Goal: Transaction & Acquisition: Purchase product/service

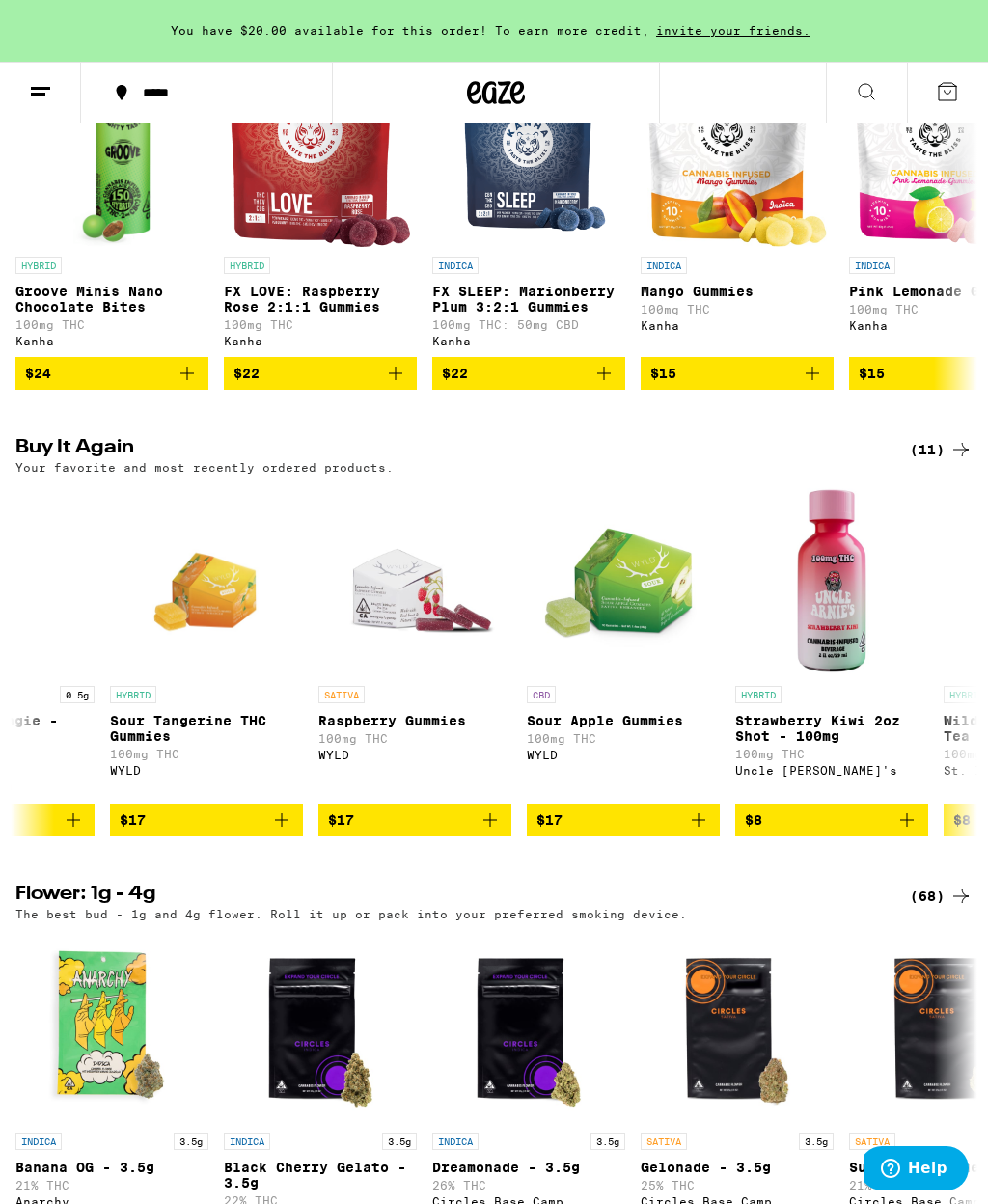
scroll to position [0, 1153]
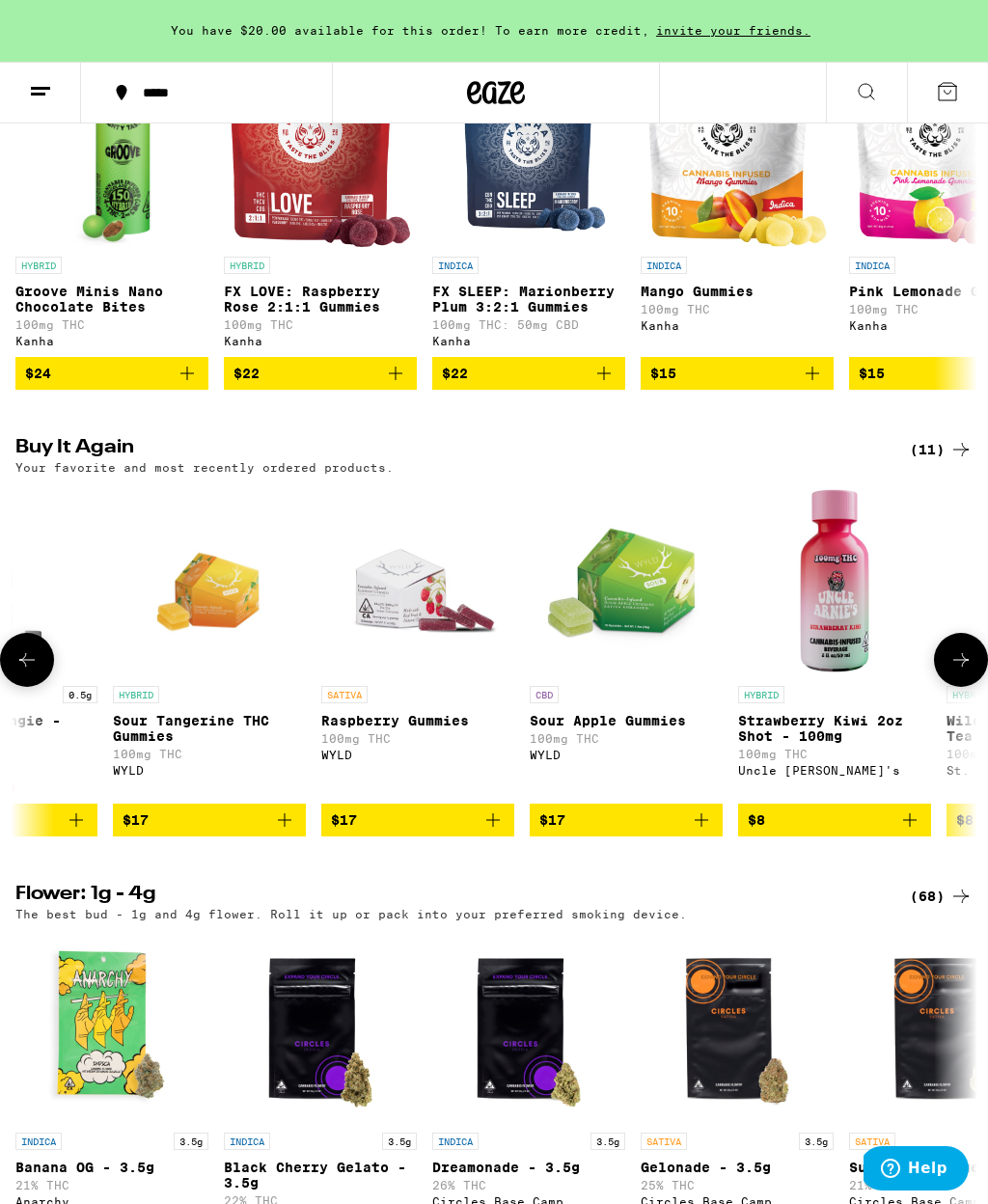
click at [238, 831] on span "$17" at bounding box center [209, 820] width 173 height 23
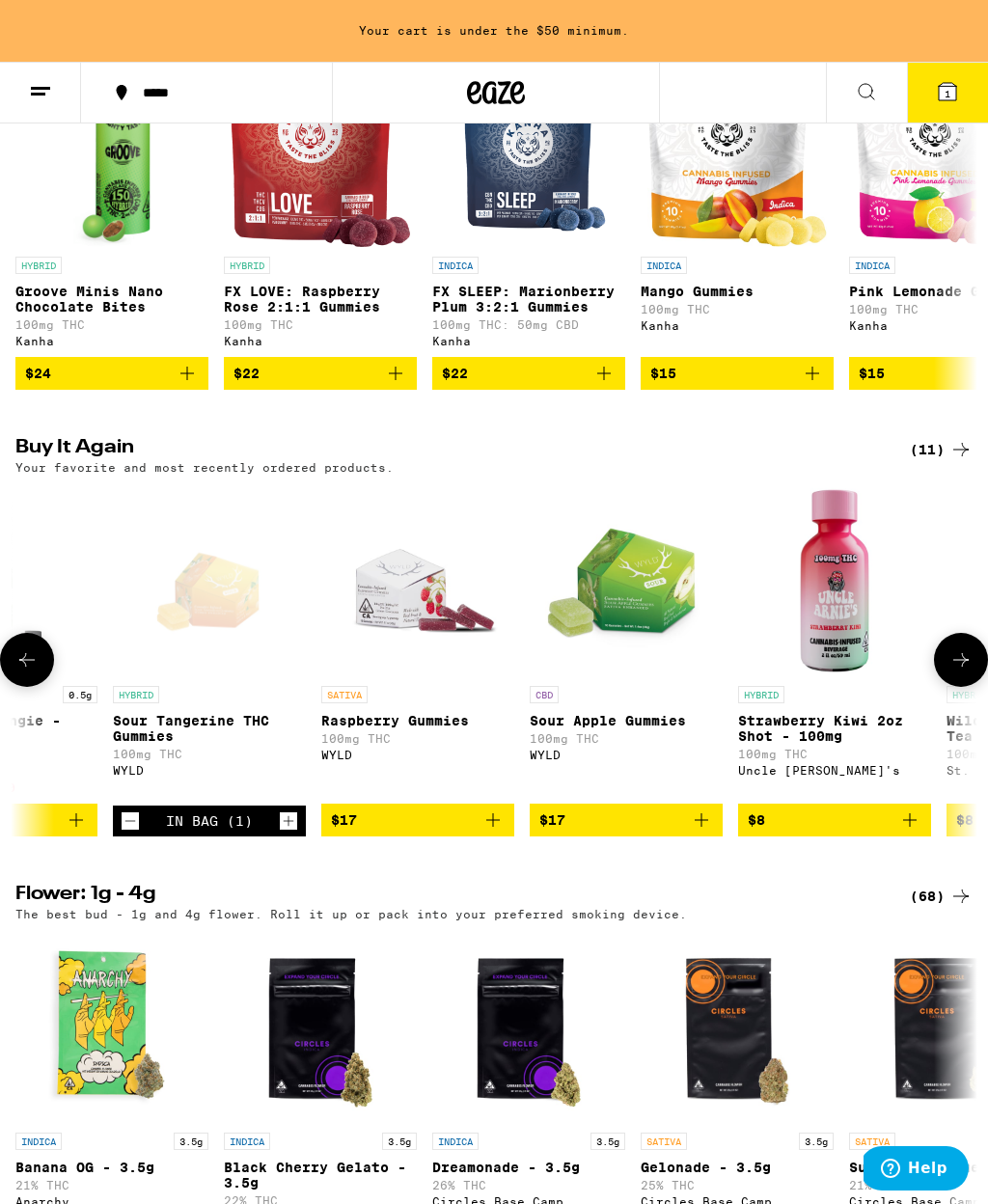
click at [954, 89] on icon at bounding box center [947, 92] width 18 height 18
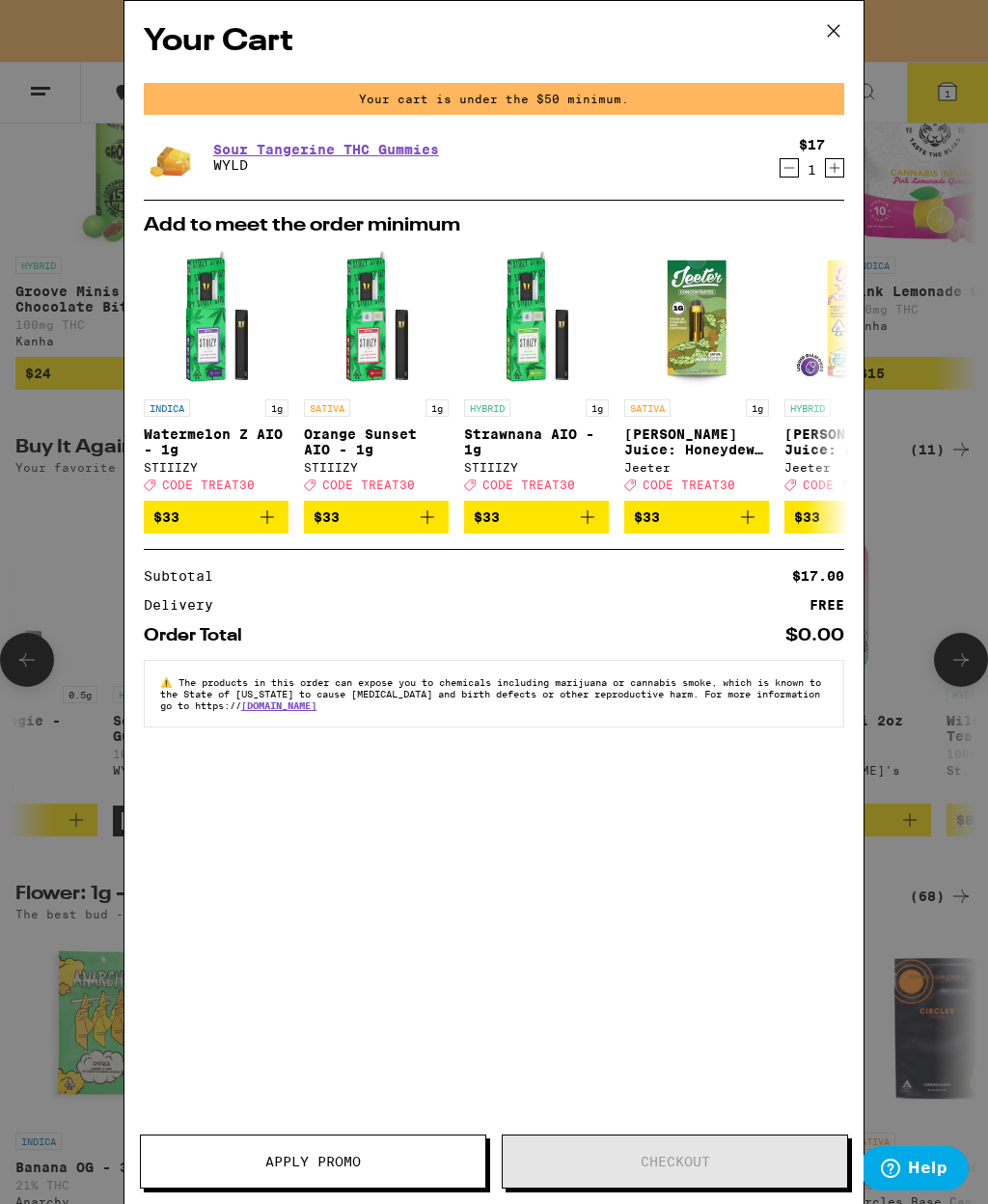
click at [833, 27] on icon at bounding box center [833, 31] width 29 height 29
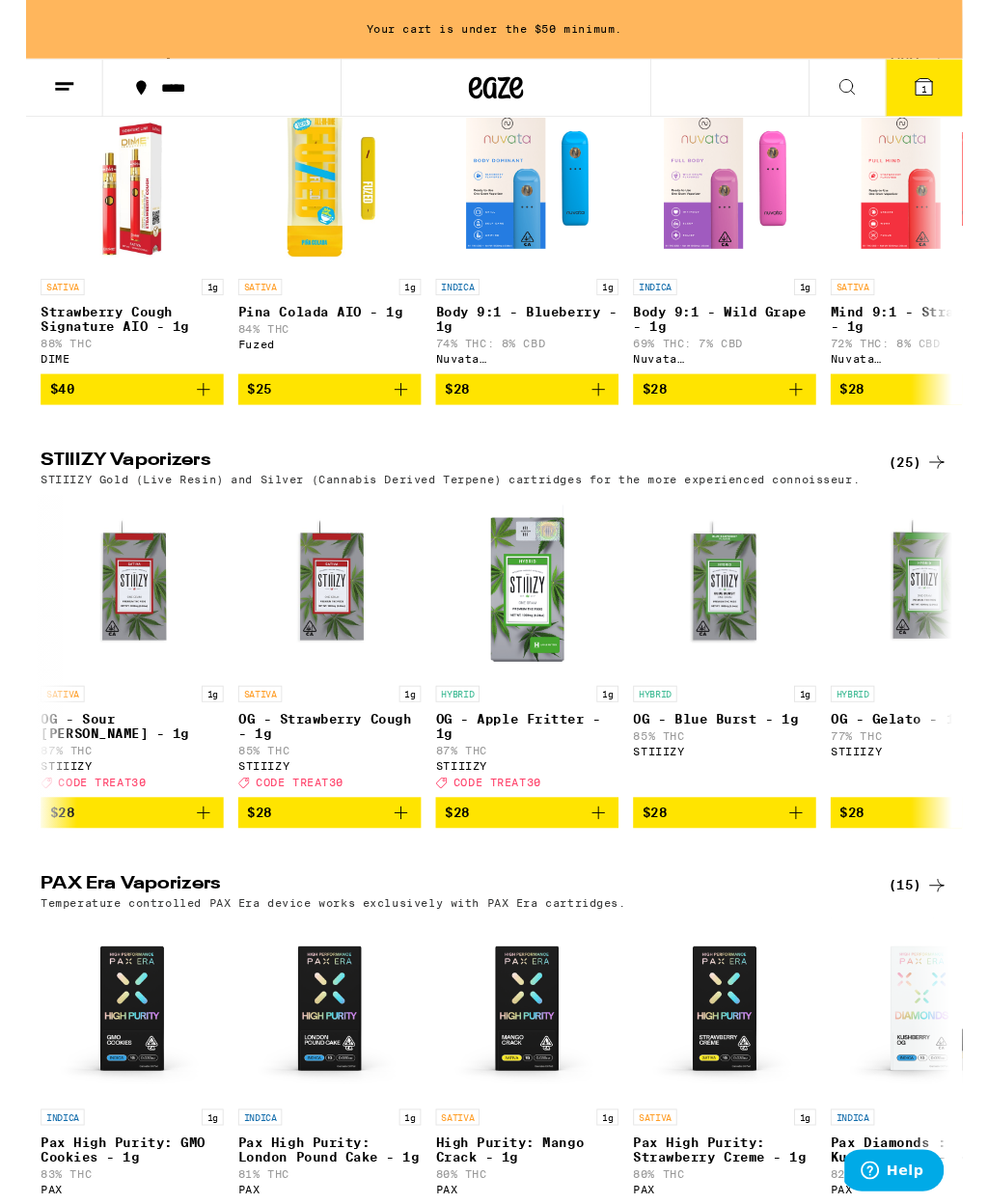
click at [543, 869] on span "$28" at bounding box center [528, 857] width 173 height 23
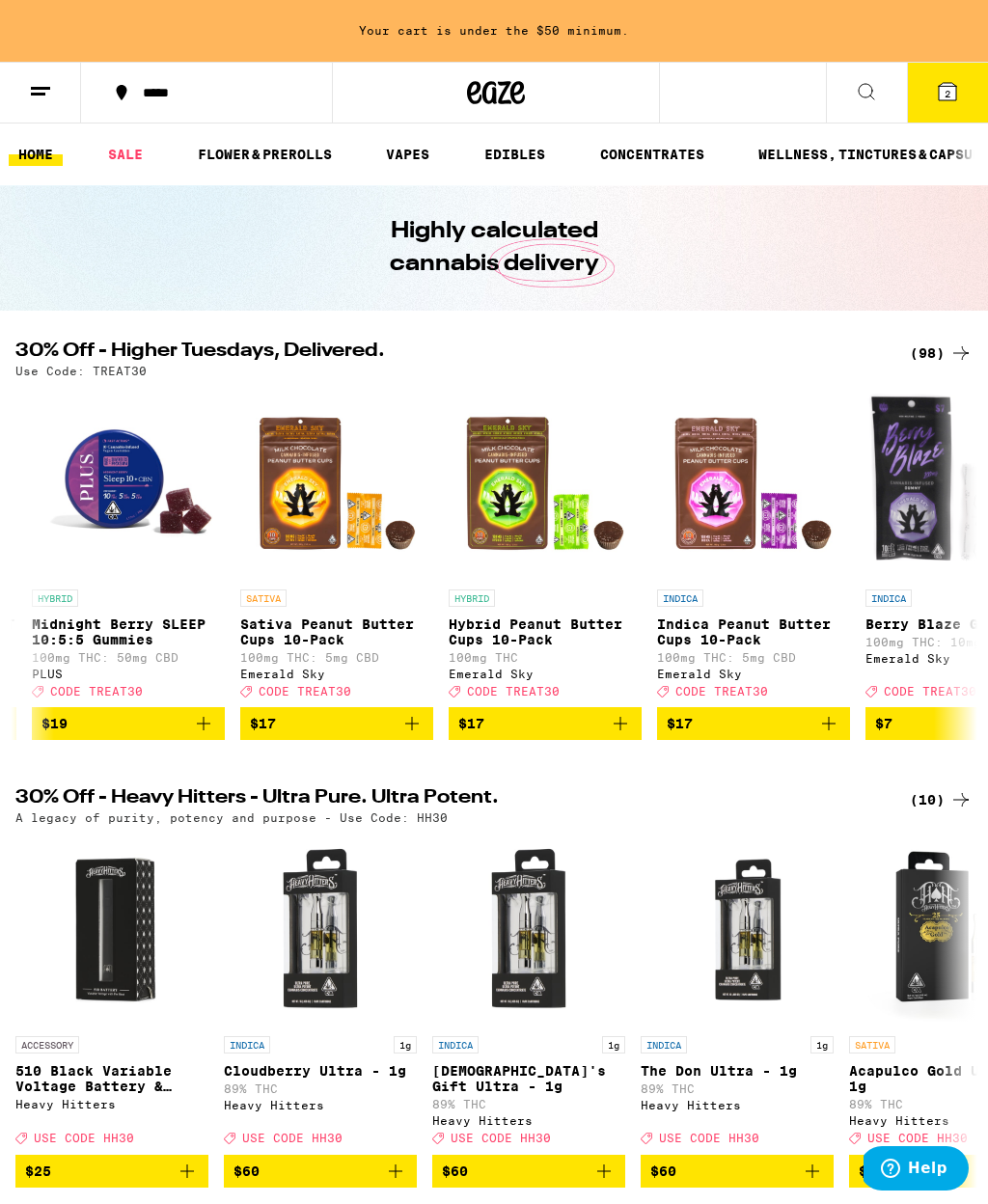
click at [43, 93] on line at bounding box center [38, 93] width 15 height 0
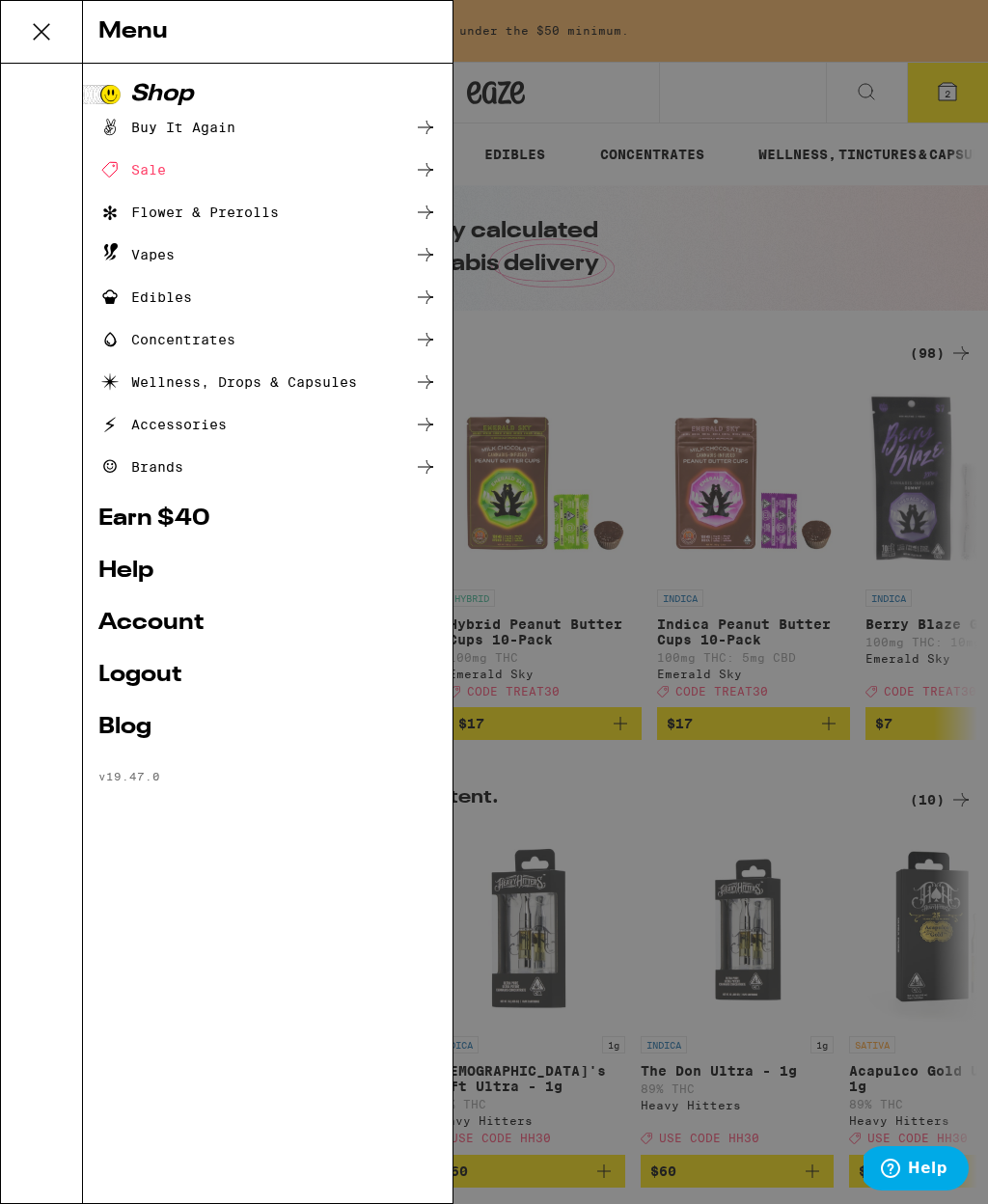
click at [186, 427] on div "Accessories" at bounding box center [162, 424] width 128 height 23
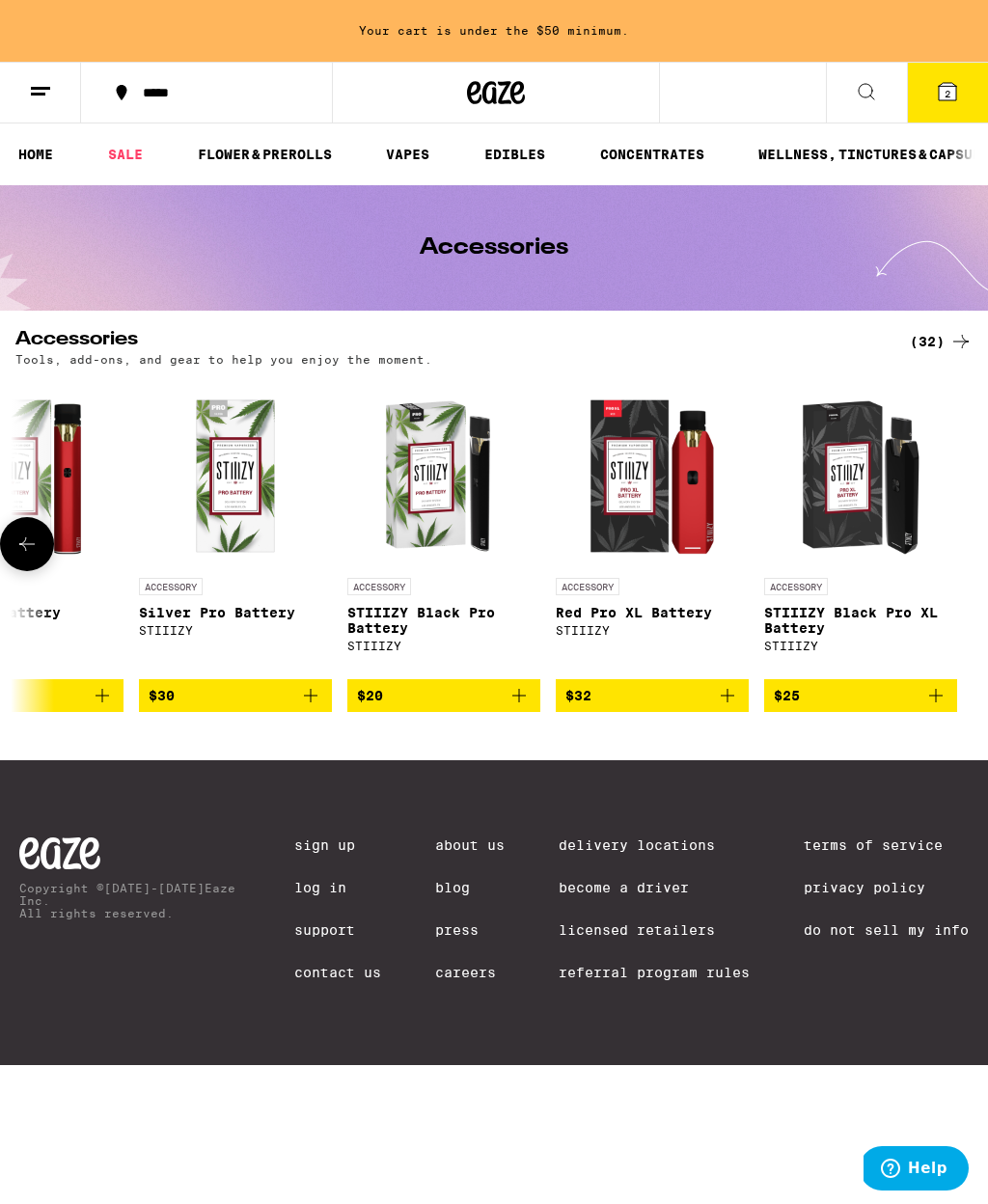
click at [941, 103] on button "2" at bounding box center [947, 92] width 81 height 59
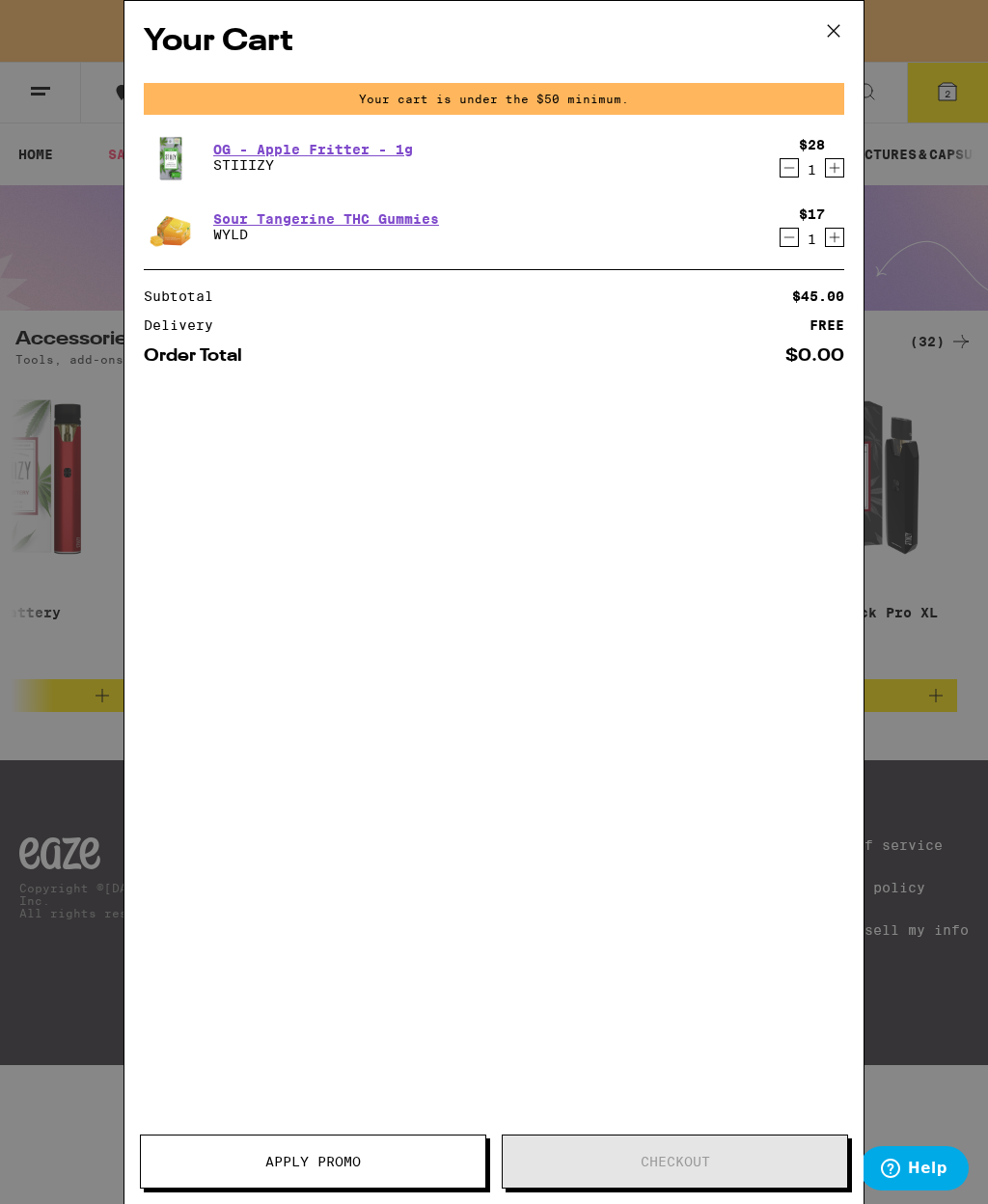
scroll to position [0, 5712]
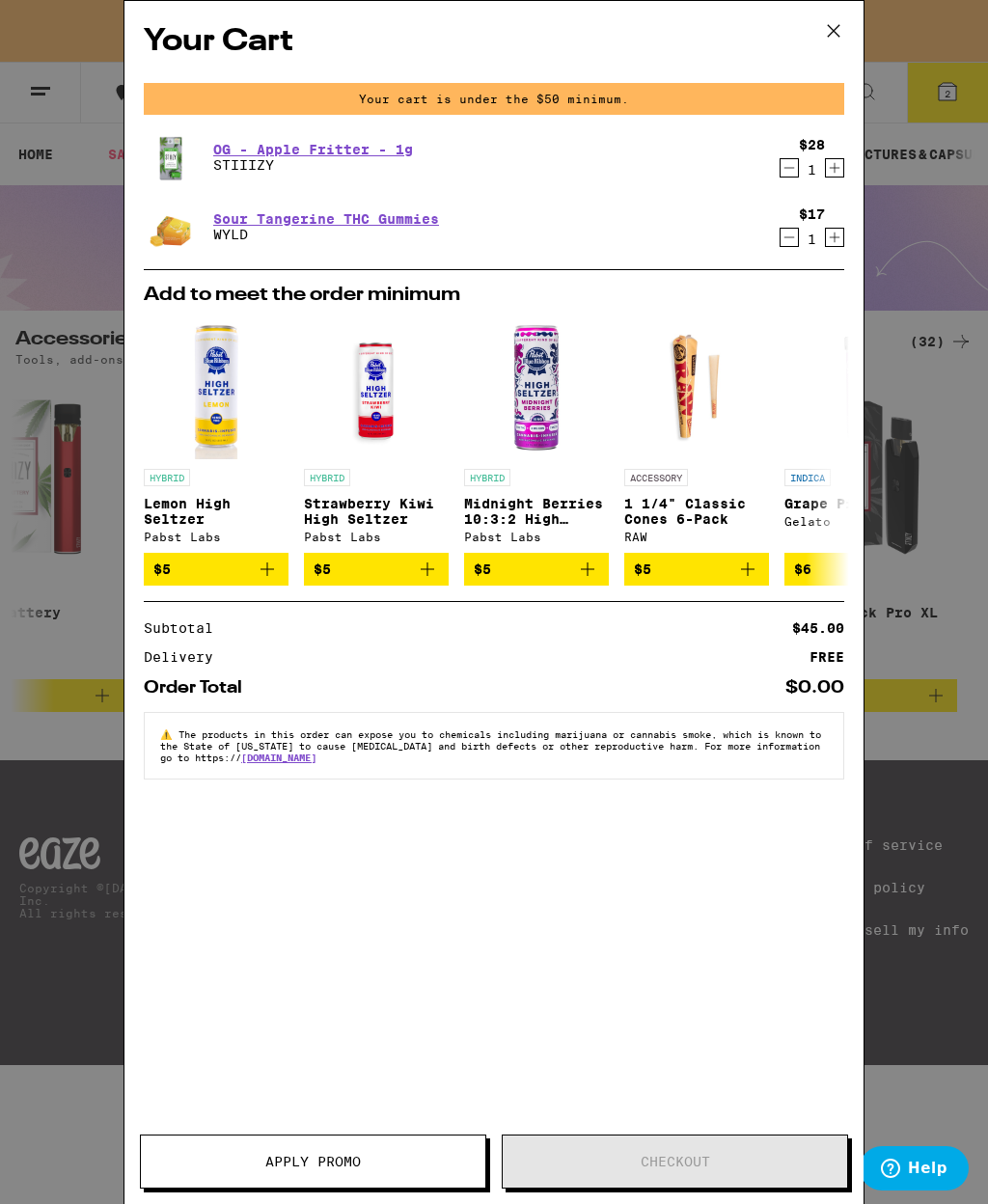
click at [821, 39] on icon at bounding box center [833, 31] width 29 height 29
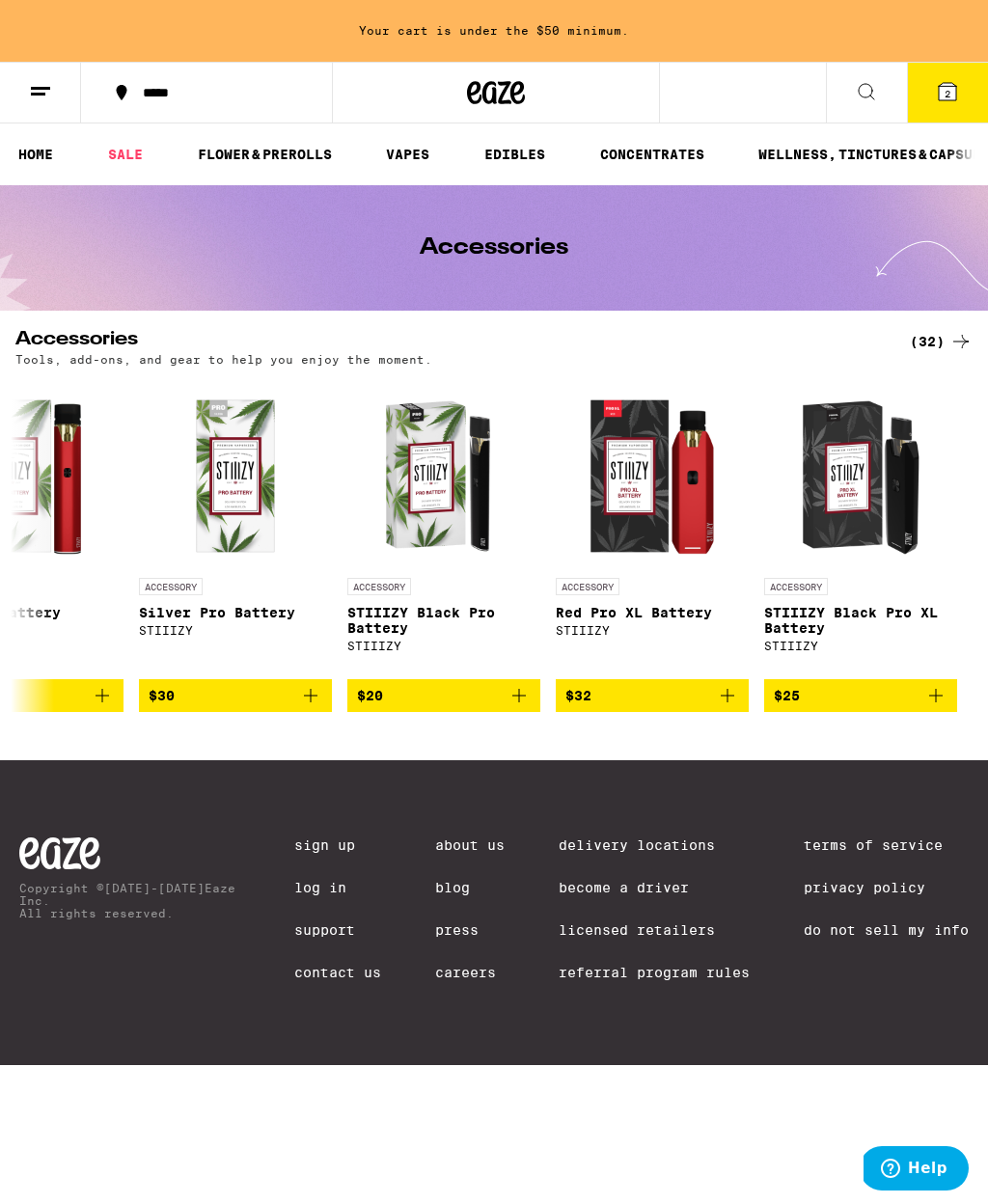
click at [141, 150] on link "SALE" at bounding box center [125, 154] width 55 height 23
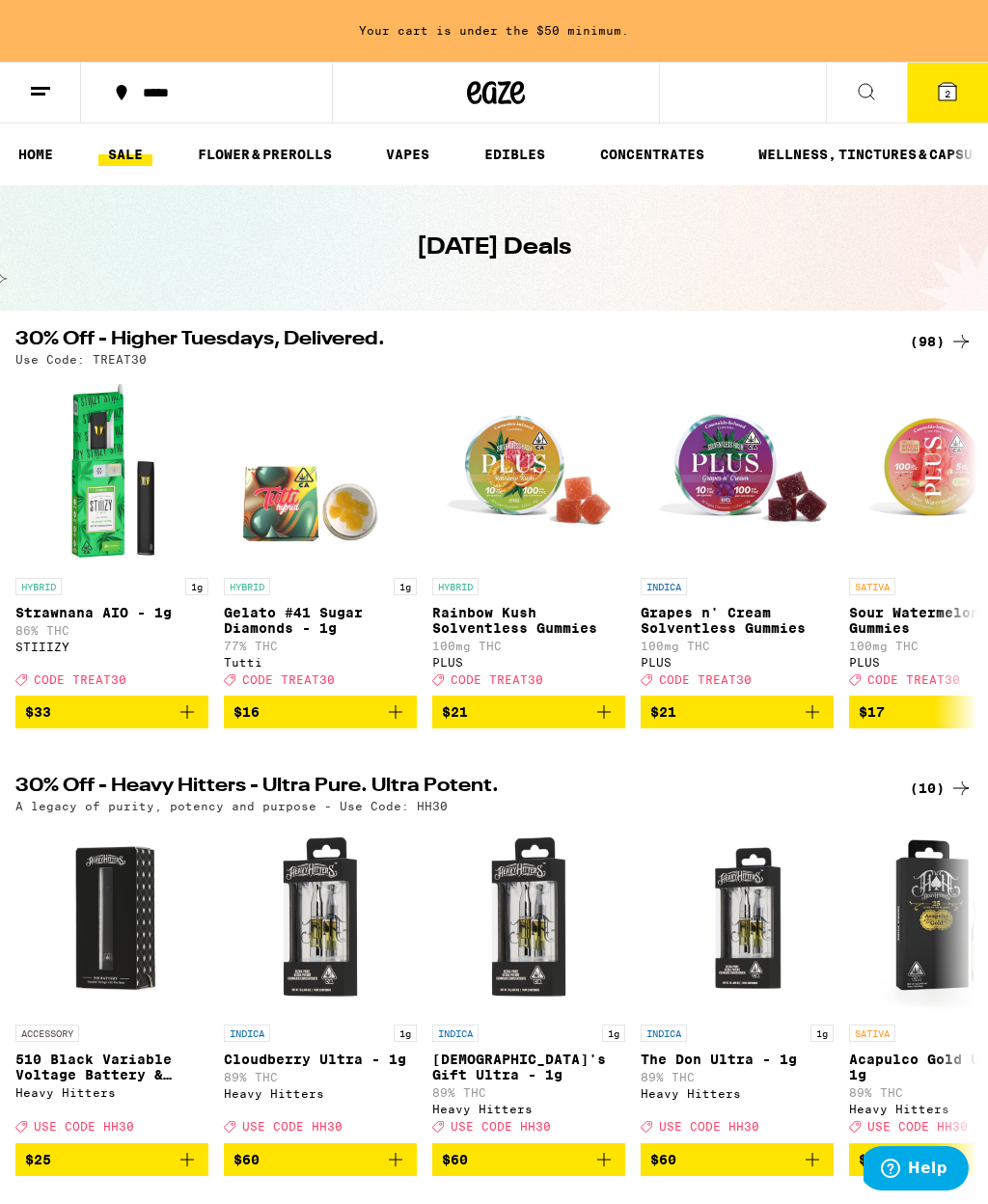
click at [55, 163] on link "HOME" at bounding box center [36, 154] width 55 height 23
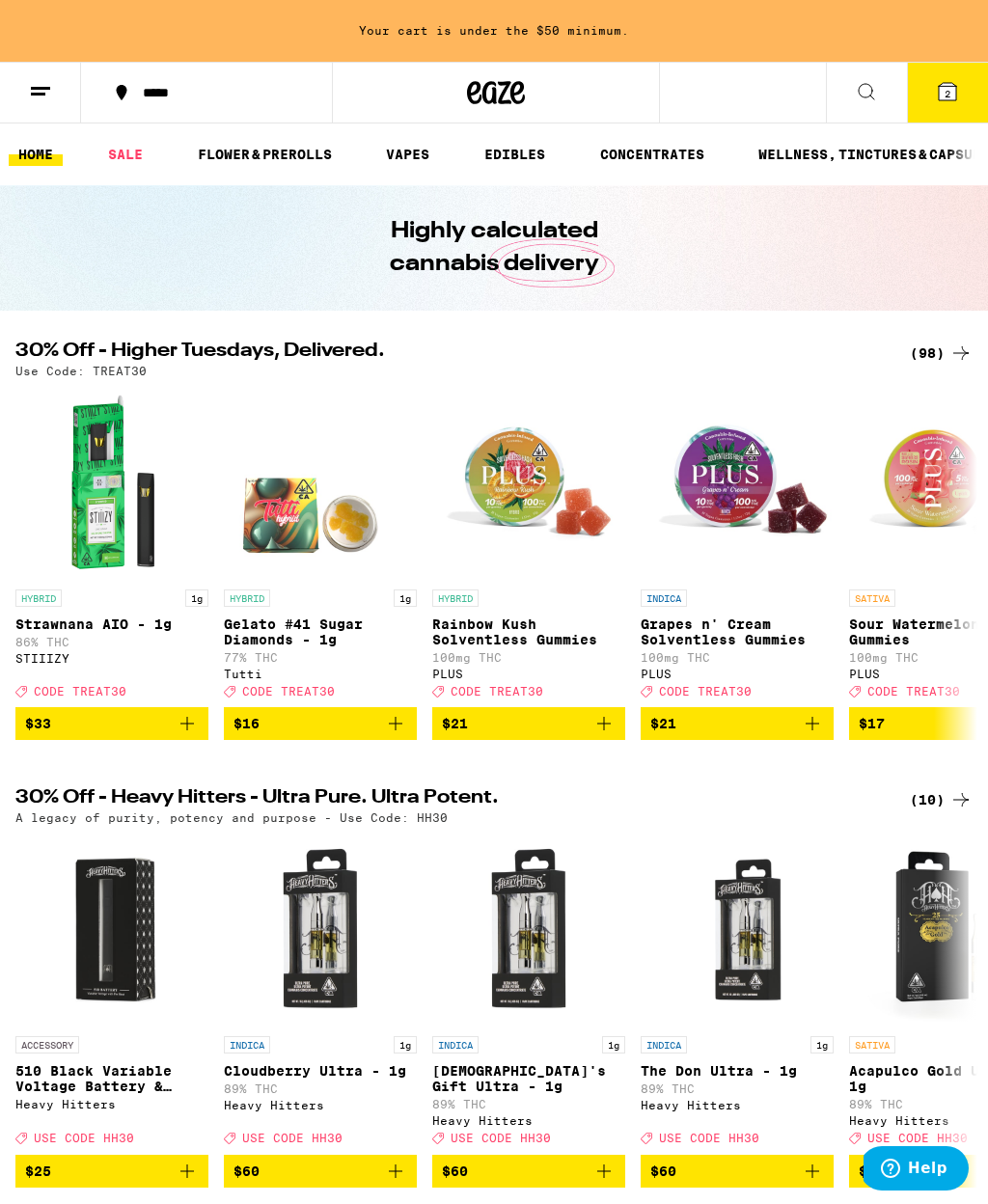
click at [948, 88] on span "2" at bounding box center [947, 94] width 6 height 12
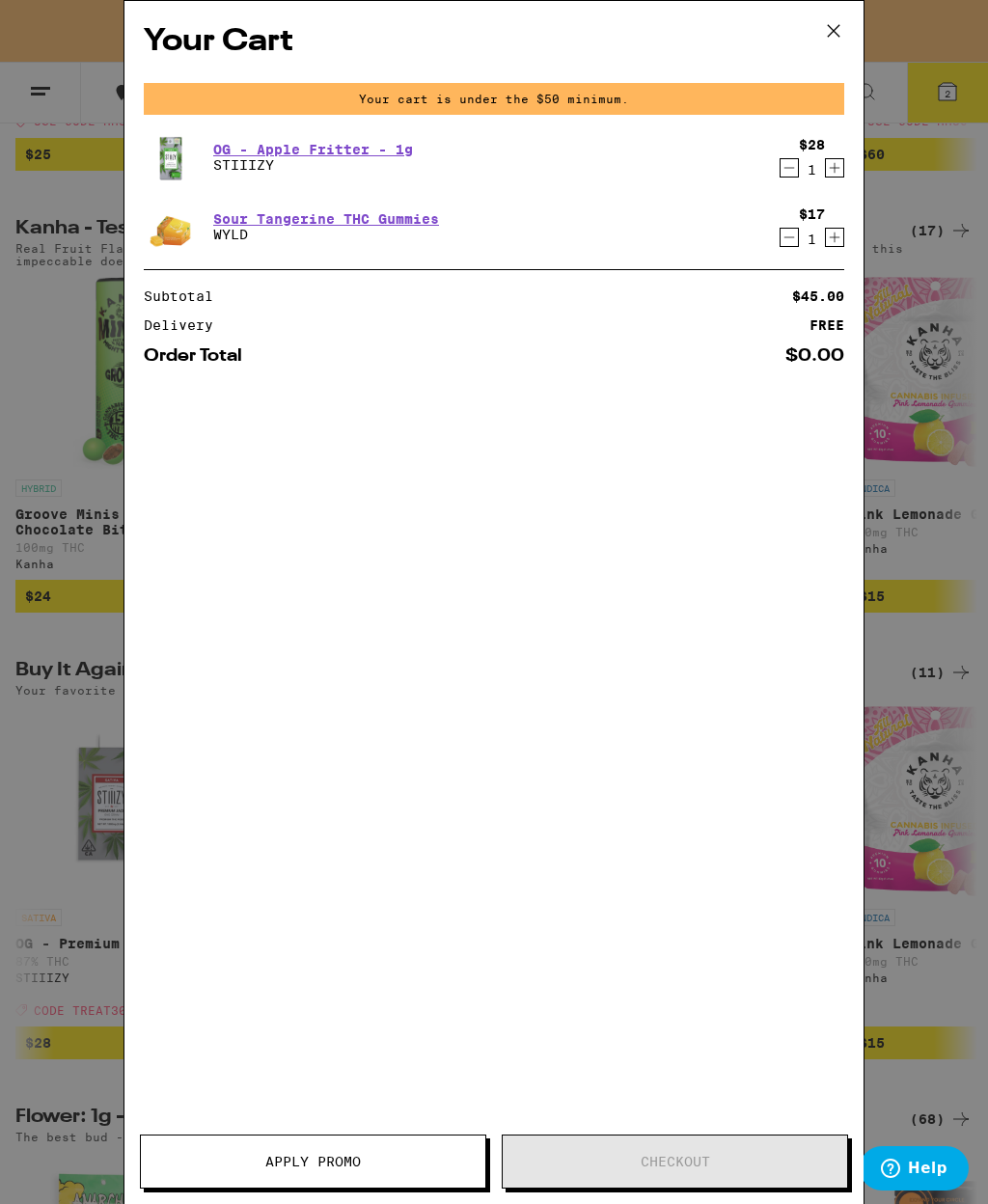
scroll to position [0, 289]
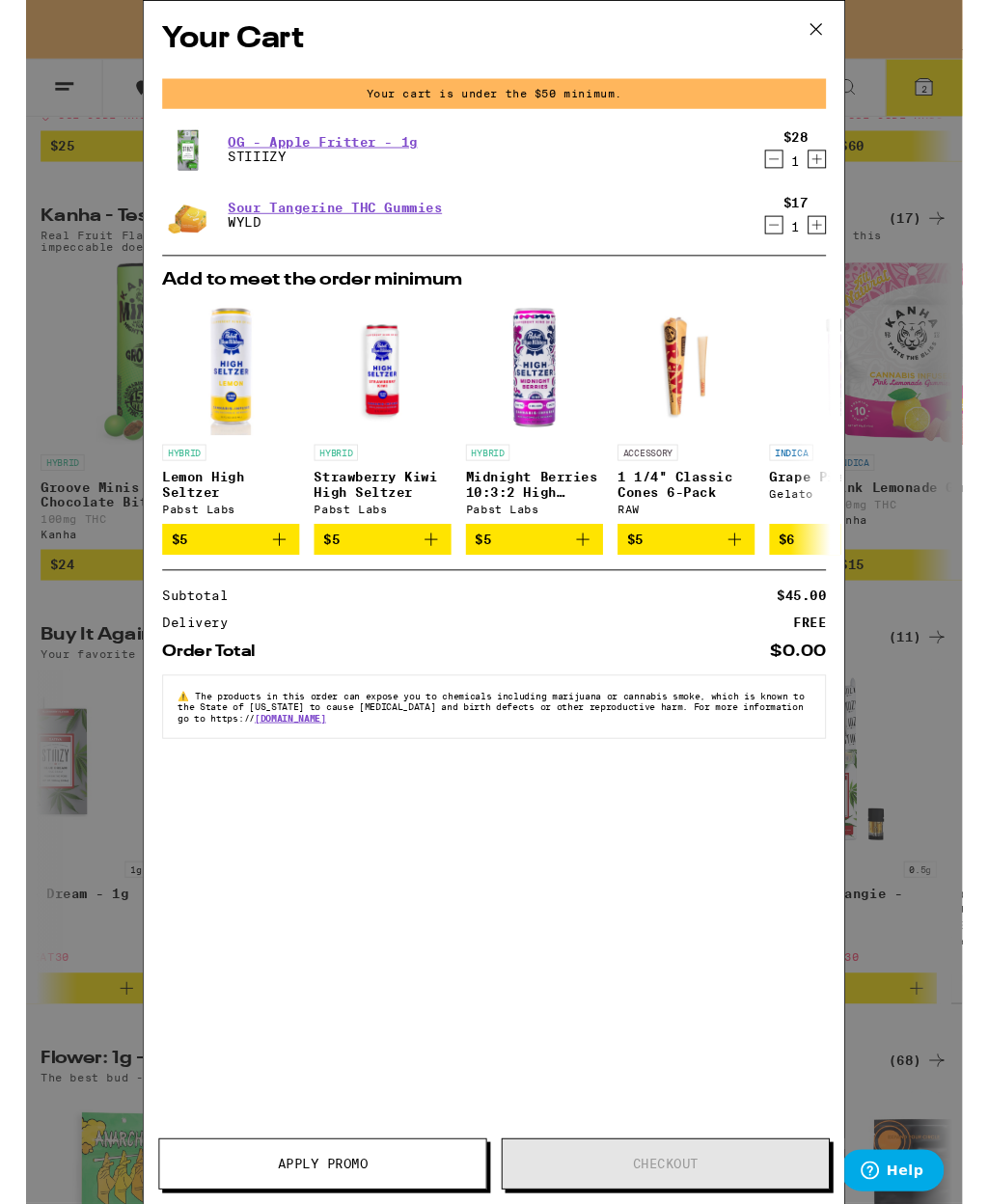
click at [375, 1203] on span "Apply Promo" at bounding box center [313, 1229] width 345 height 14
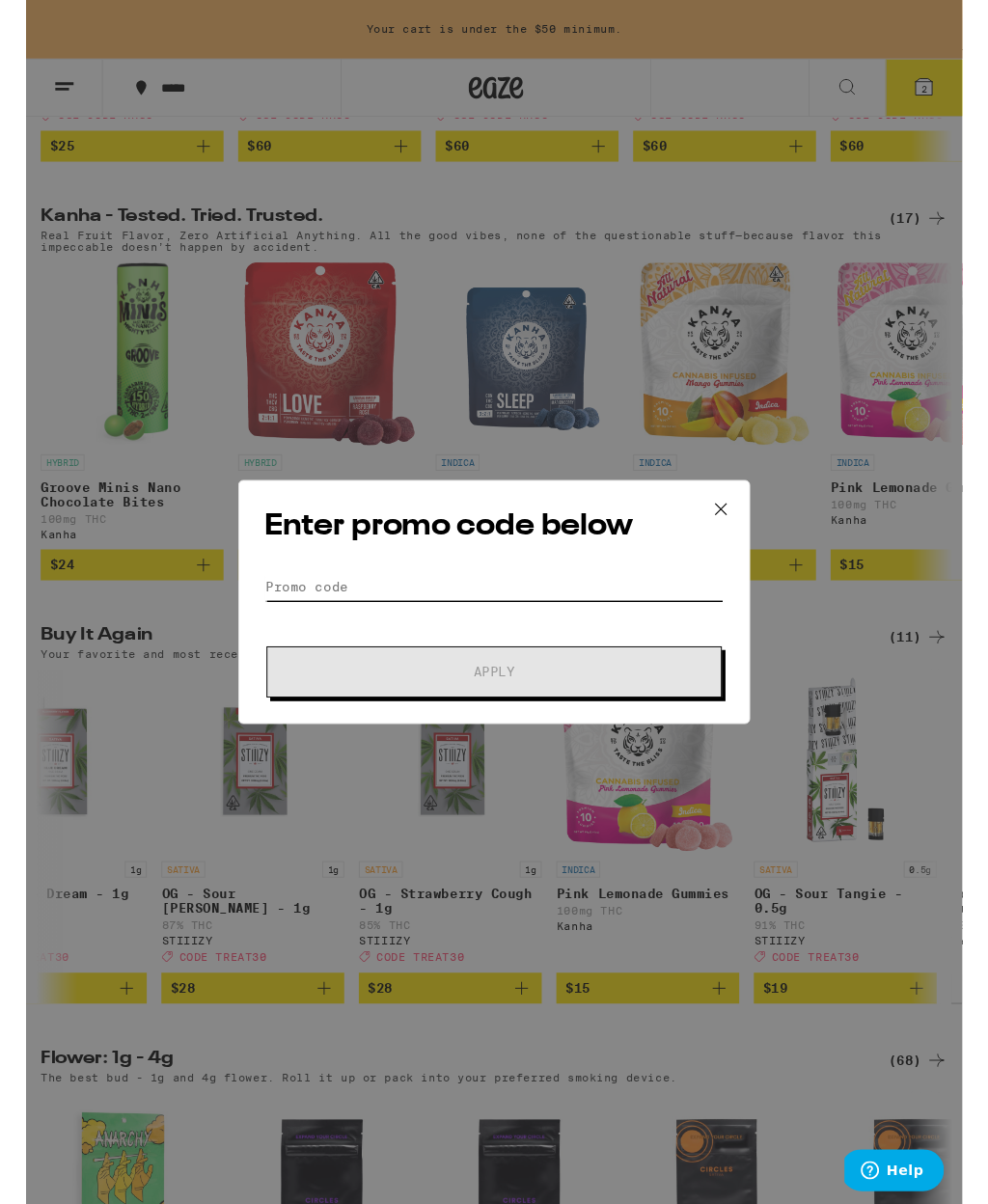
click at [327, 615] on input "Promo Code" at bounding box center [494, 618] width 485 height 29
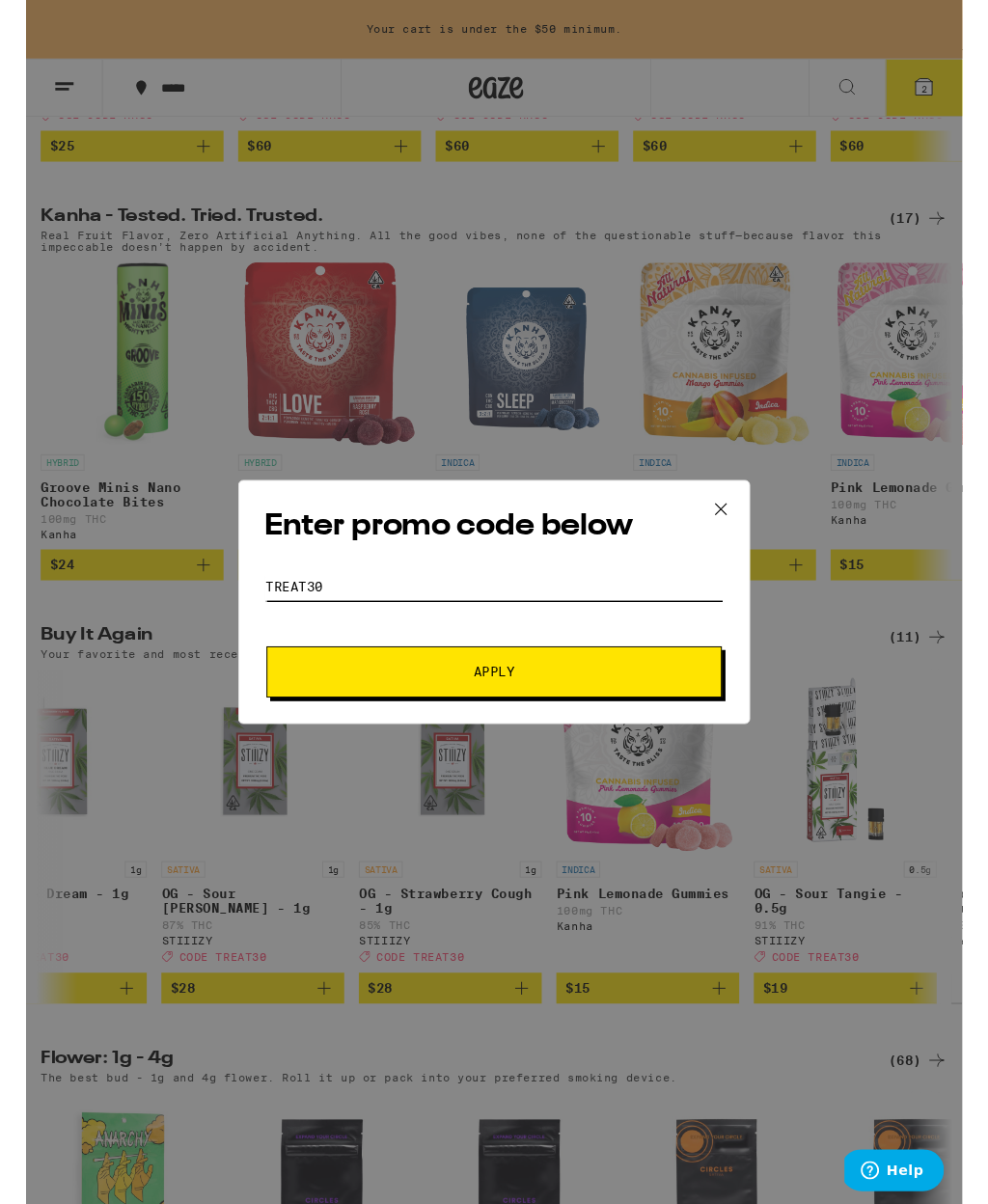
type input "Treat30"
click at [507, 713] on span "Apply" at bounding box center [494, 710] width 44 height 14
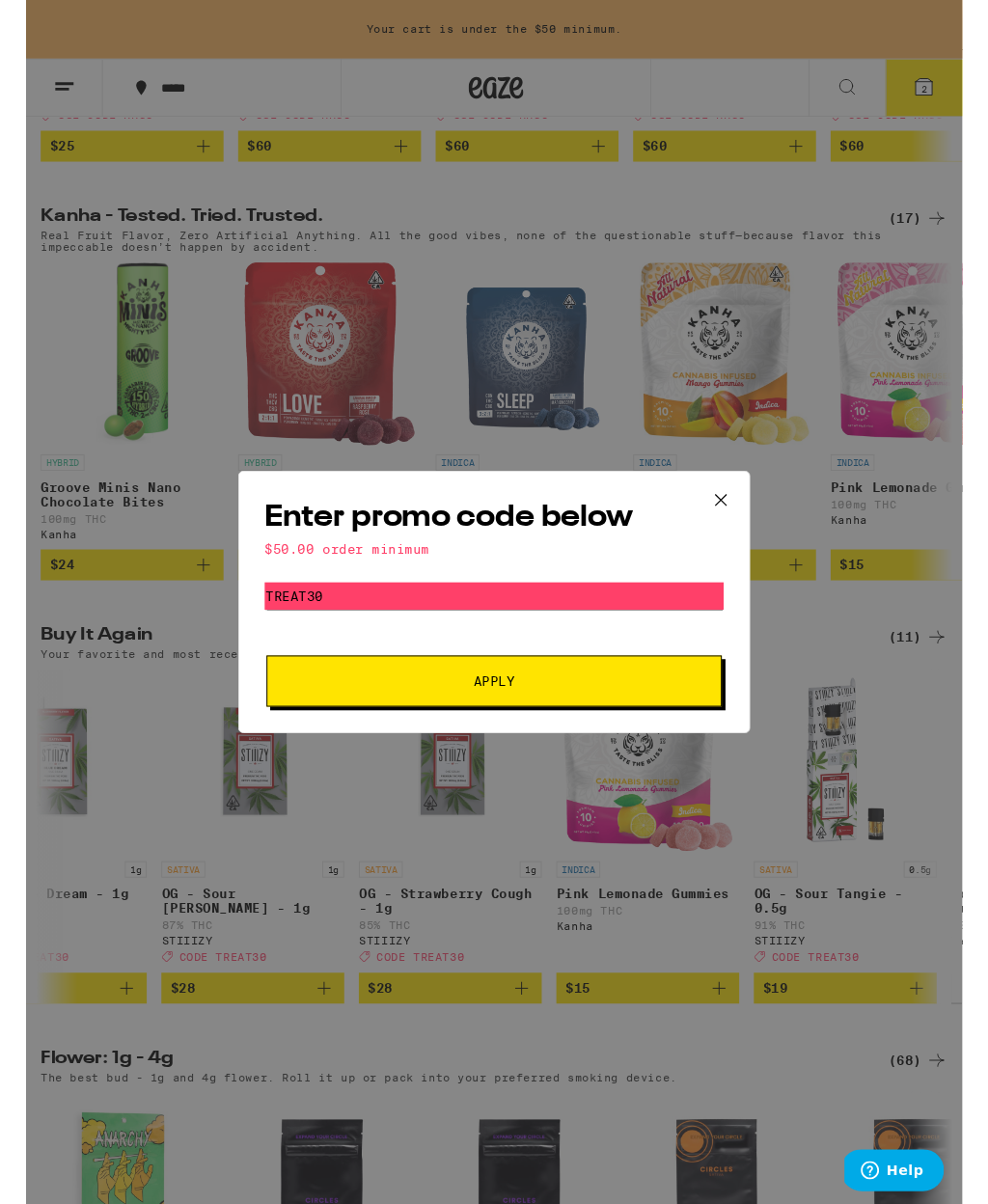
click at [491, 722] on span "Apply" at bounding box center [494, 719] width 44 height 14
click at [743, 505] on button at bounding box center [733, 528] width 59 height 61
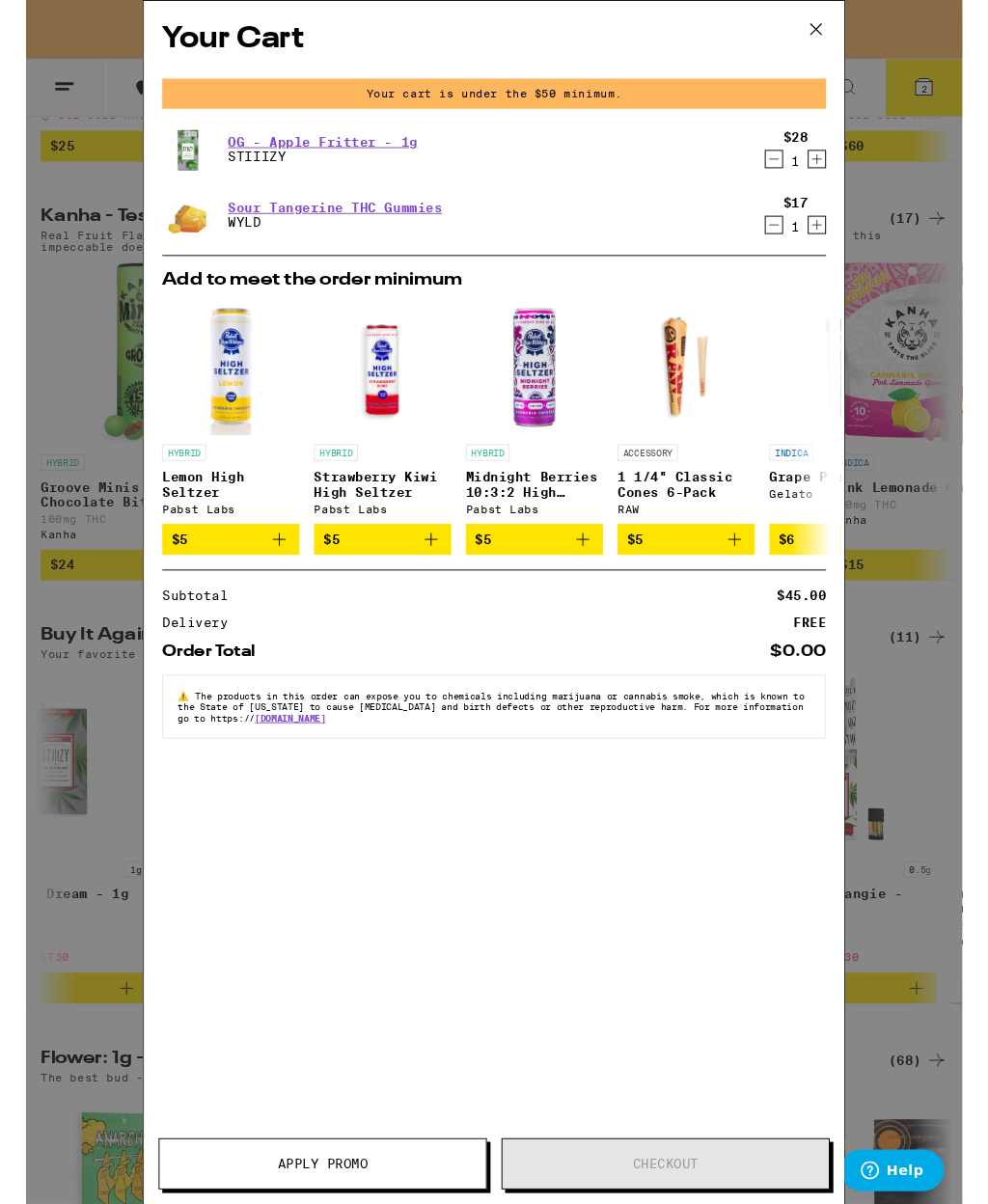
click at [826, 32] on icon at bounding box center [833, 31] width 29 height 29
